Goal: Information Seeking & Learning: Learn about a topic

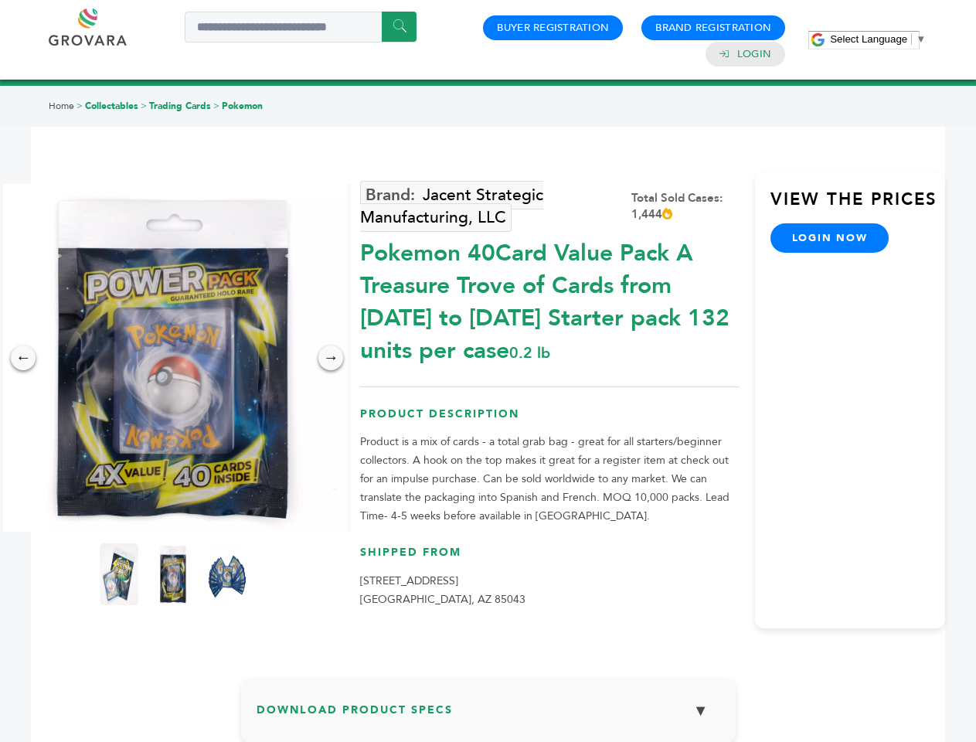
click at [877, 39] on span "Select Language" at bounding box center [868, 39] width 77 height 12
click at [173, 358] on img at bounding box center [173, 358] width 348 height 348
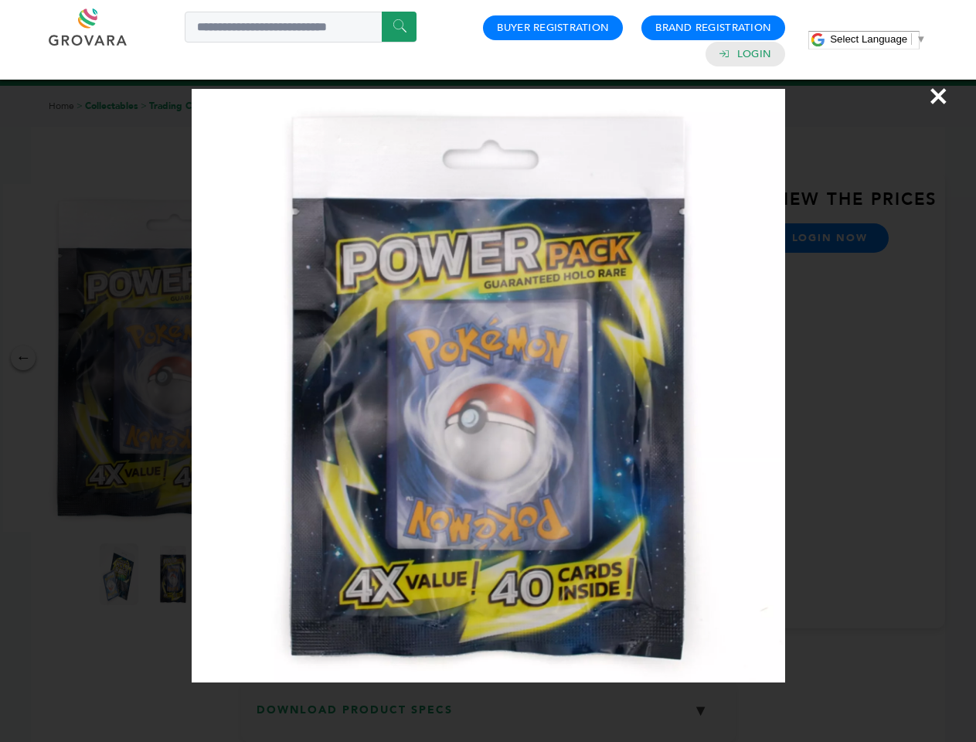
click at [23, 358] on div "×" at bounding box center [488, 371] width 976 height 742
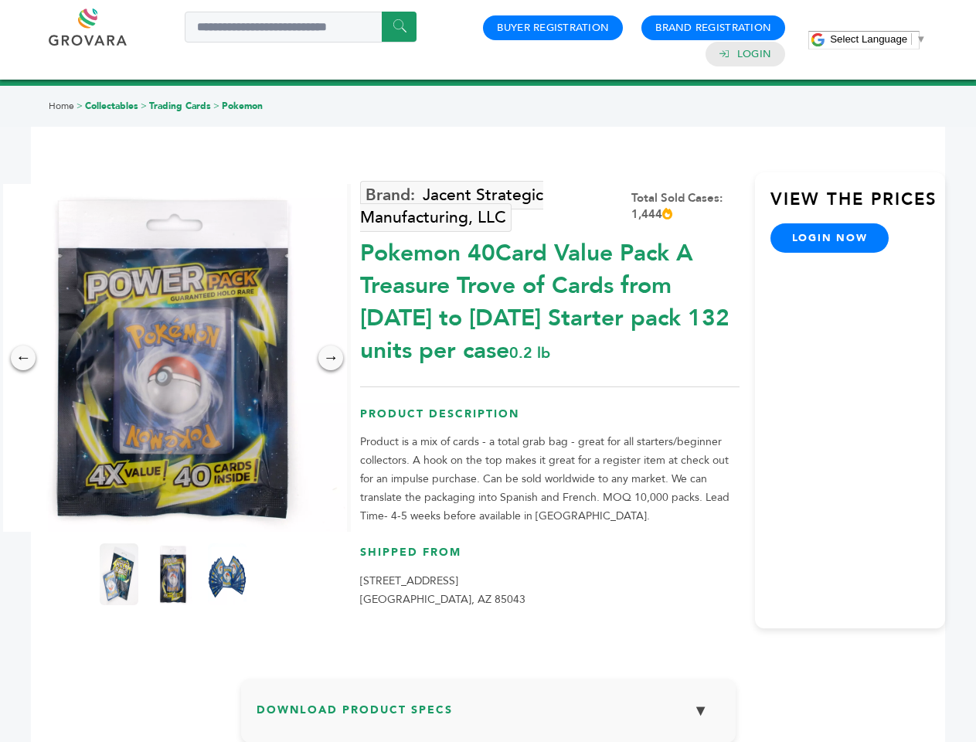
click at [331, 358] on div "→" at bounding box center [330, 357] width 25 height 25
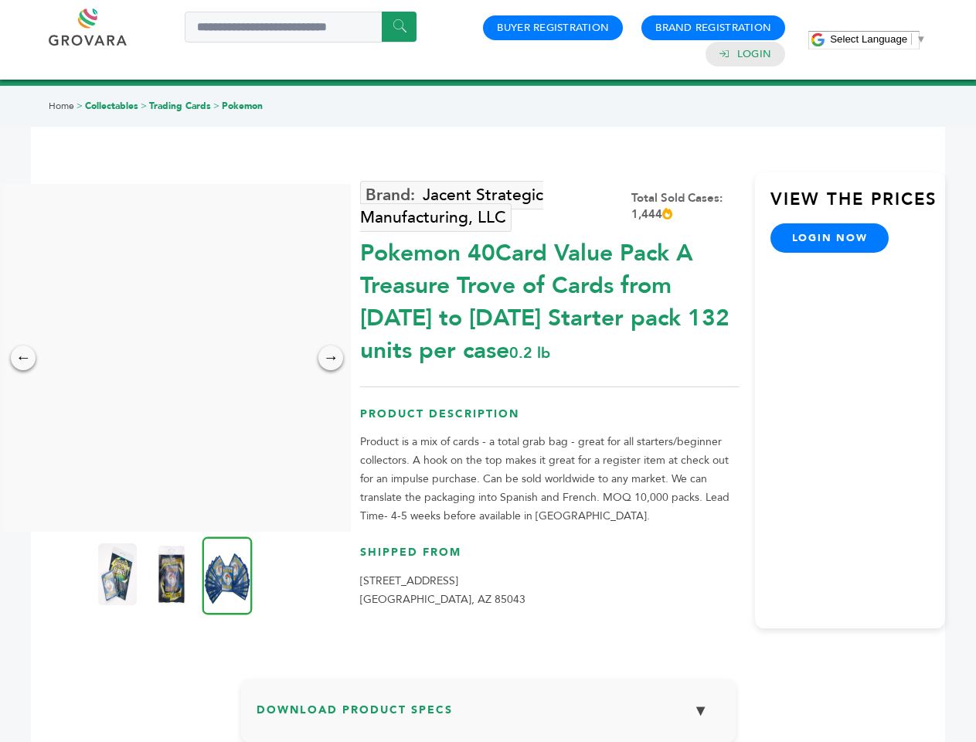
click at [119, 574] on img at bounding box center [117, 574] width 39 height 62
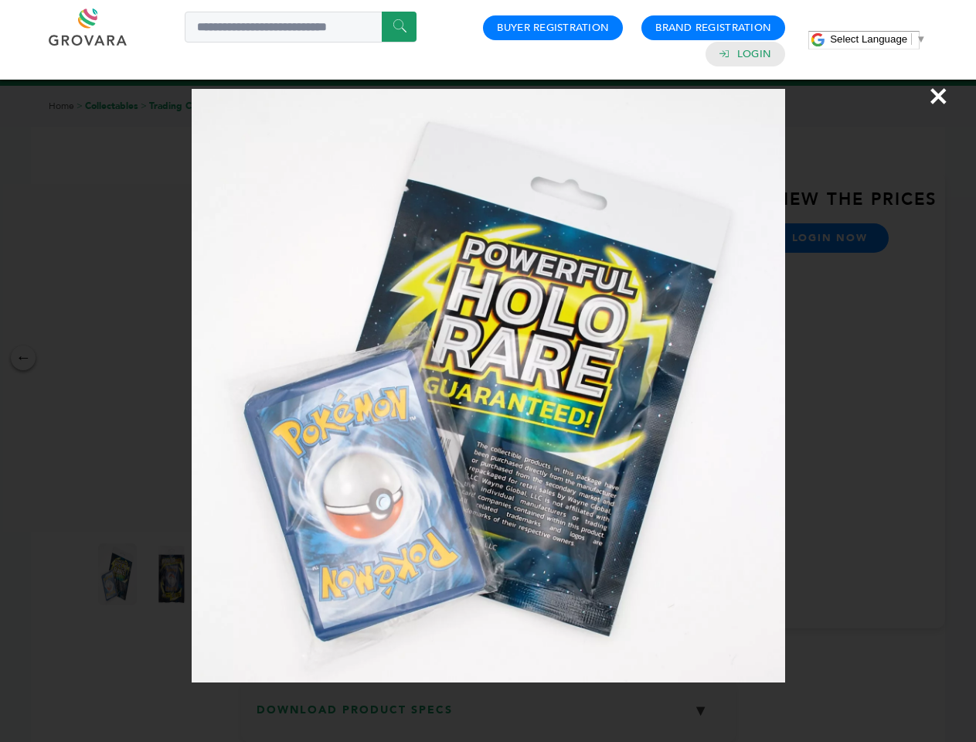
click at [173, 574] on div "×" at bounding box center [488, 371] width 976 height 742
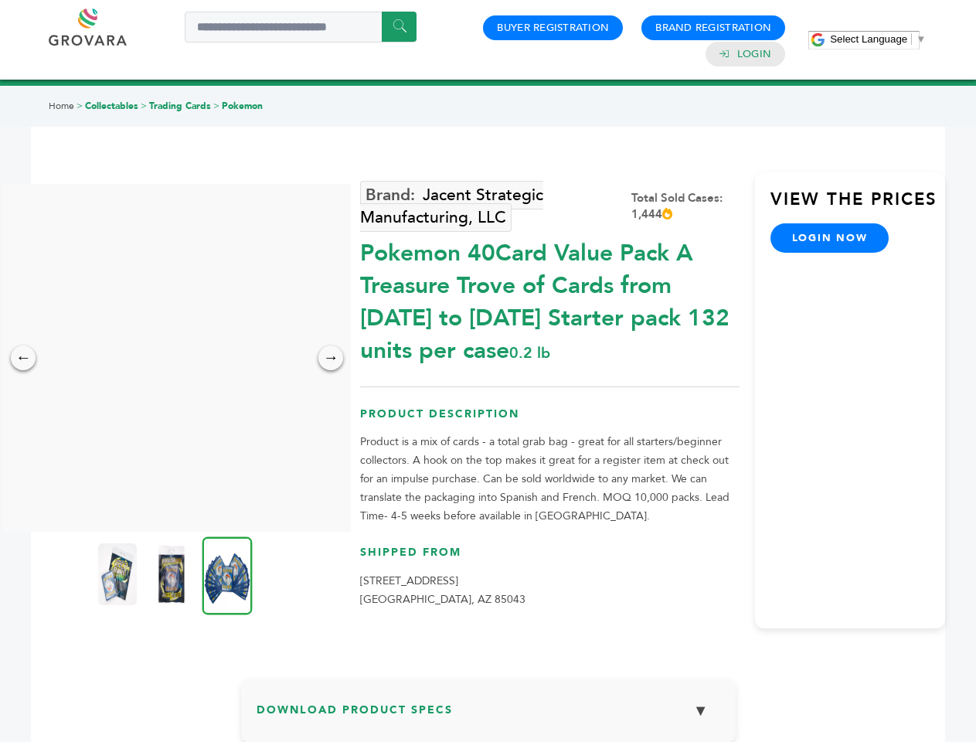
click at [227, 574] on img at bounding box center [227, 575] width 50 height 78
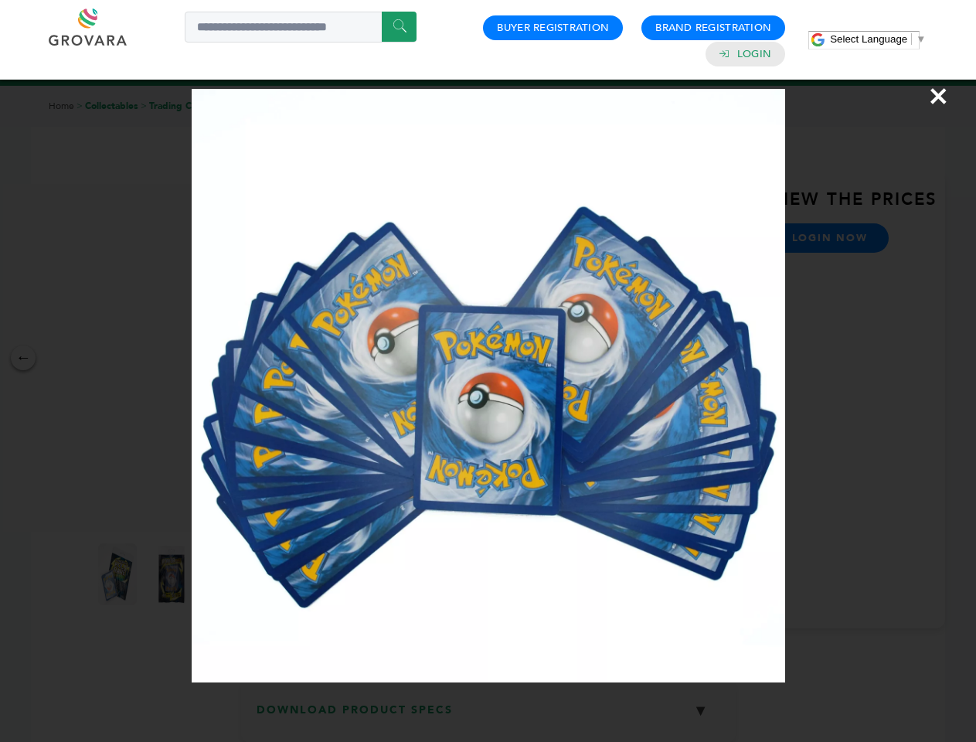
click at [488, 716] on div "×" at bounding box center [488, 371] width 976 height 742
